Goal: Transaction & Acquisition: Download file/media

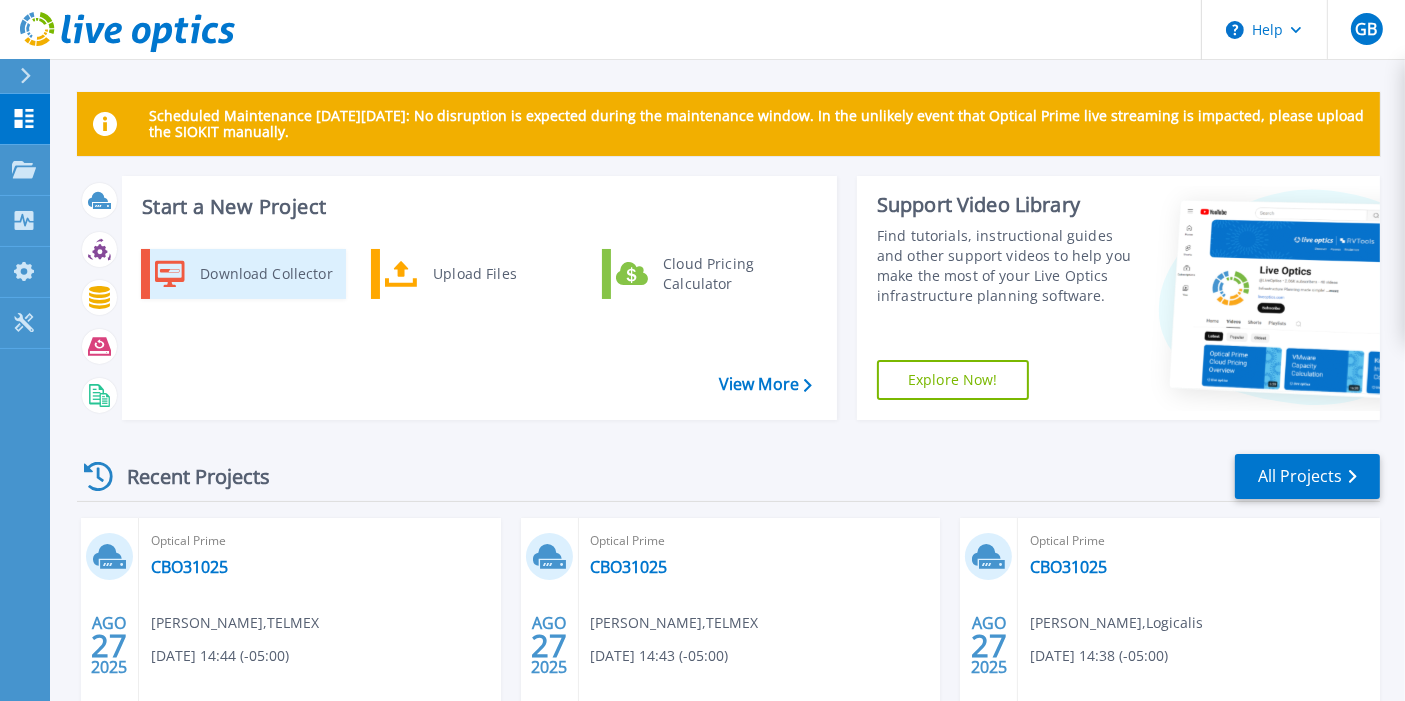
click at [217, 274] on div "Download Collector" at bounding box center [265, 274] width 151 height 40
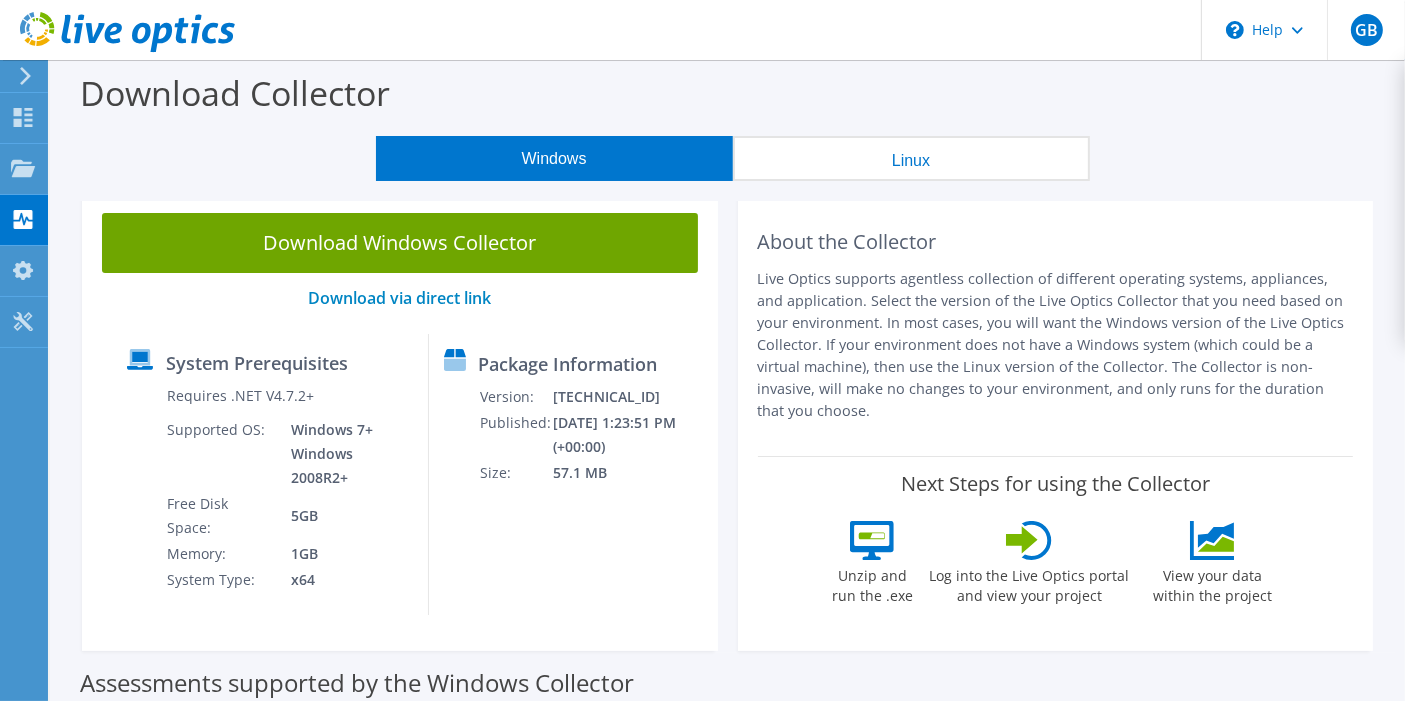
click at [863, 158] on button "Linux" at bounding box center [911, 158] width 357 height 45
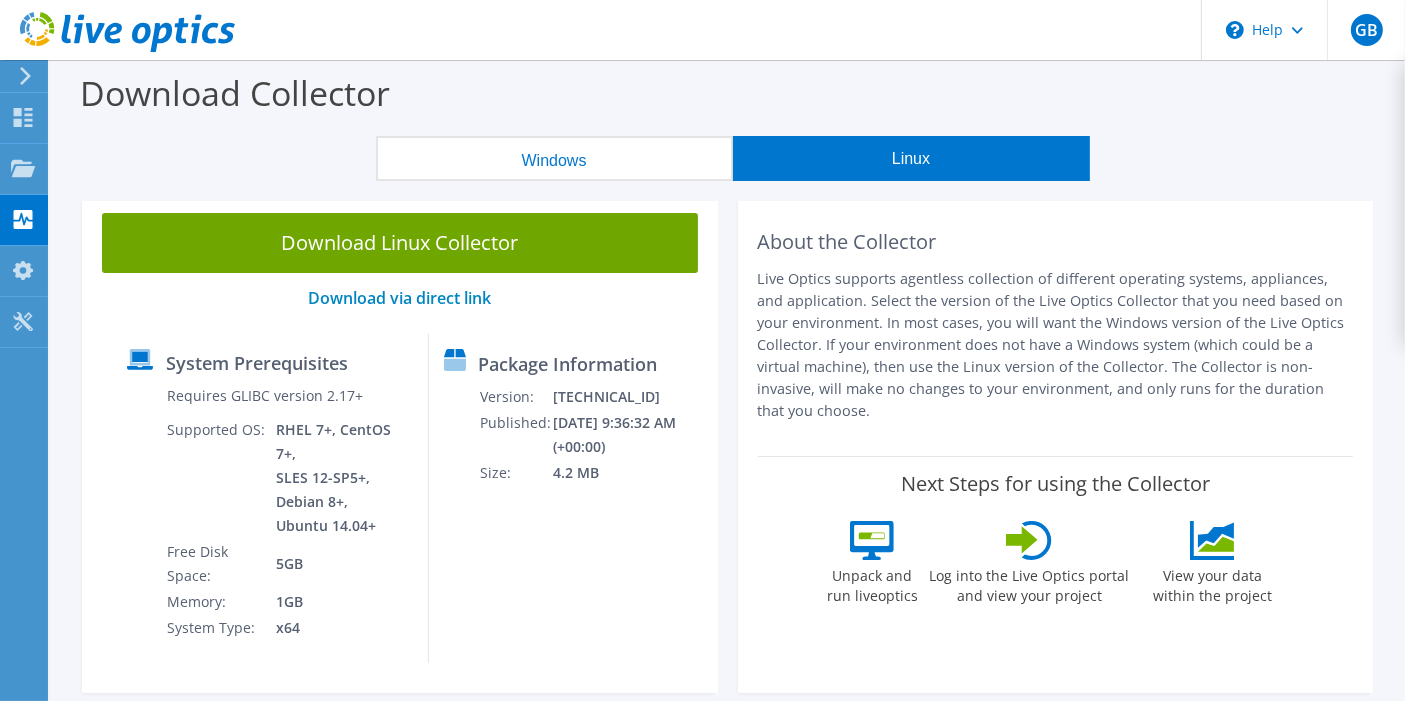
click at [628, 153] on button "Windows" at bounding box center [554, 158] width 357 height 45
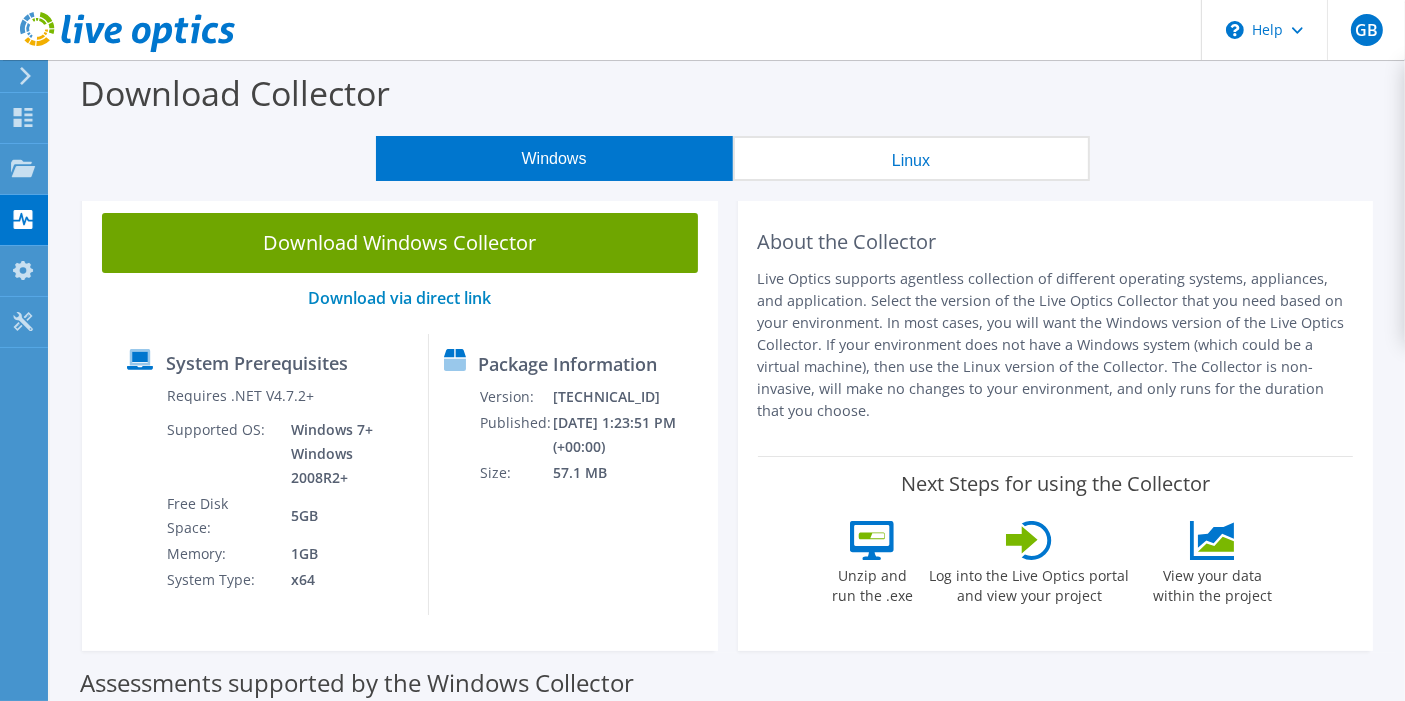
click at [900, 152] on button "Linux" at bounding box center [911, 158] width 357 height 45
